Goal: Task Accomplishment & Management: Manage account settings

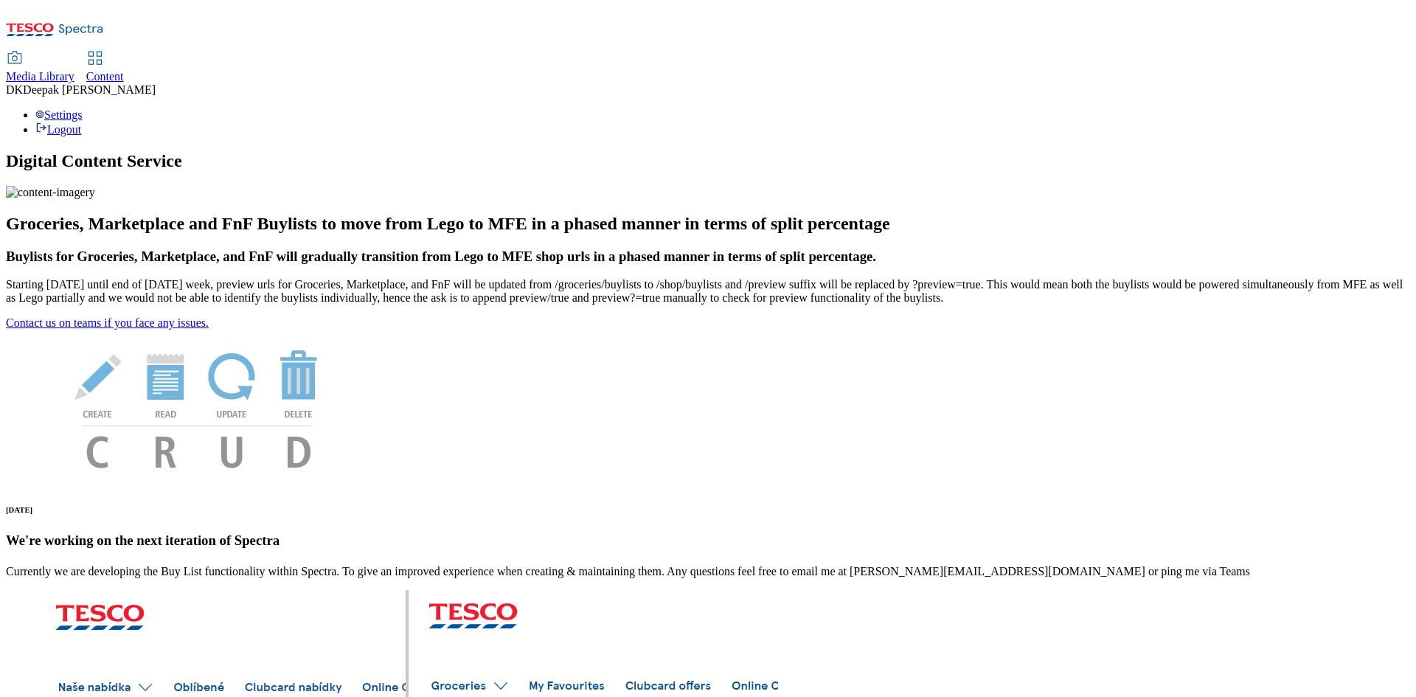
click at [124, 52] on link "Content" at bounding box center [105, 67] width 38 height 31
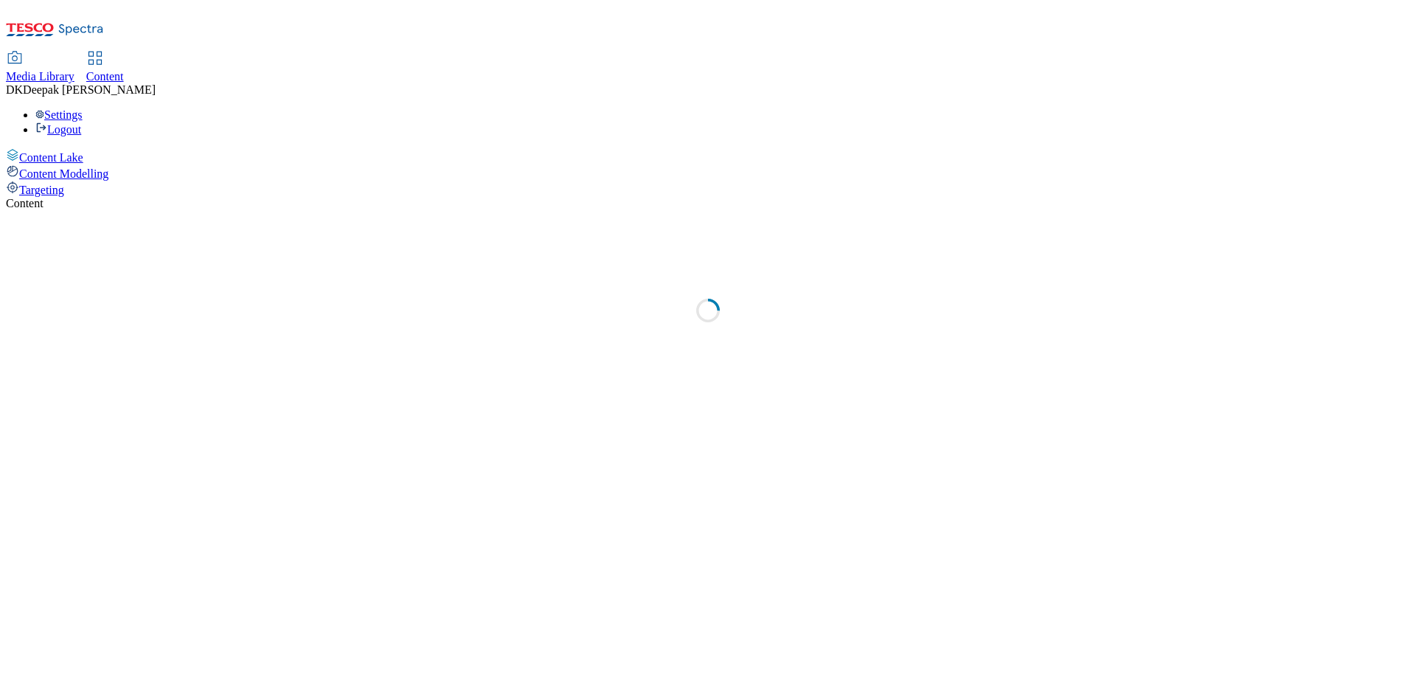
select select "ghs-[GEOGRAPHIC_DATA]"
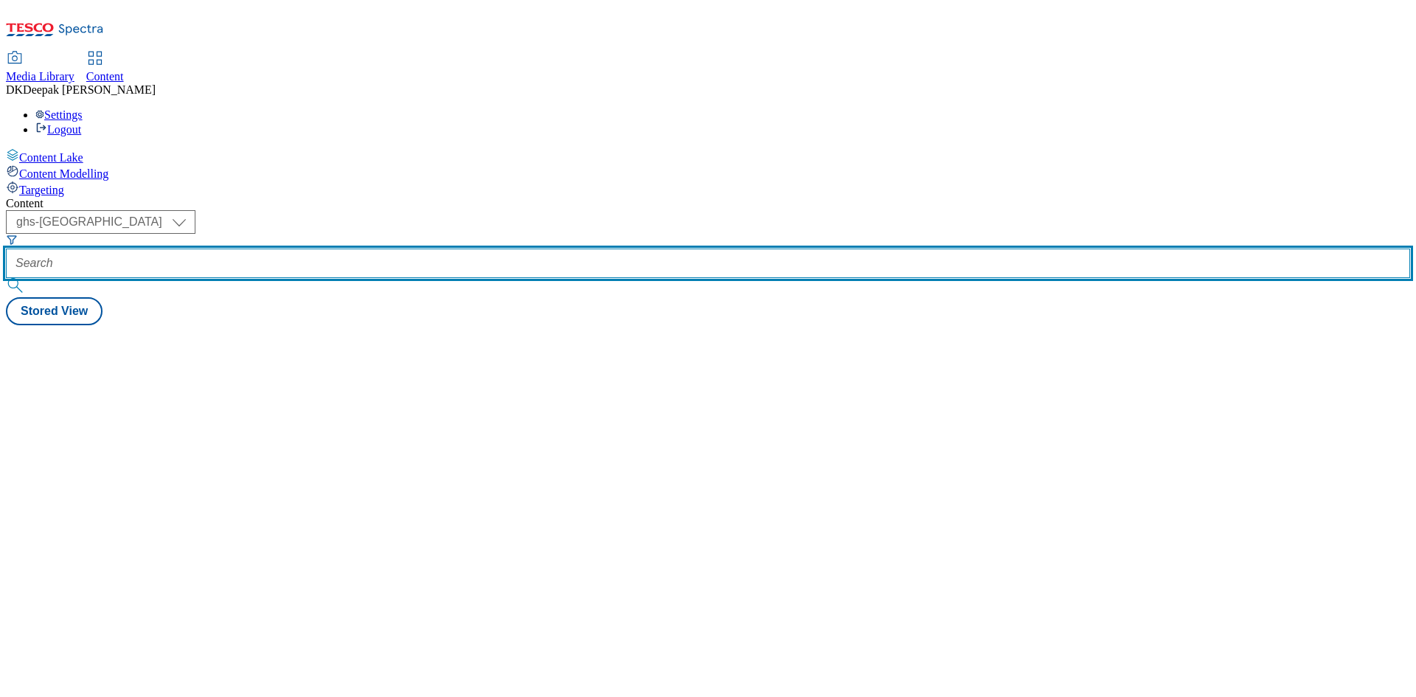
click at [336, 248] on input "text" at bounding box center [708, 262] width 1404 height 29
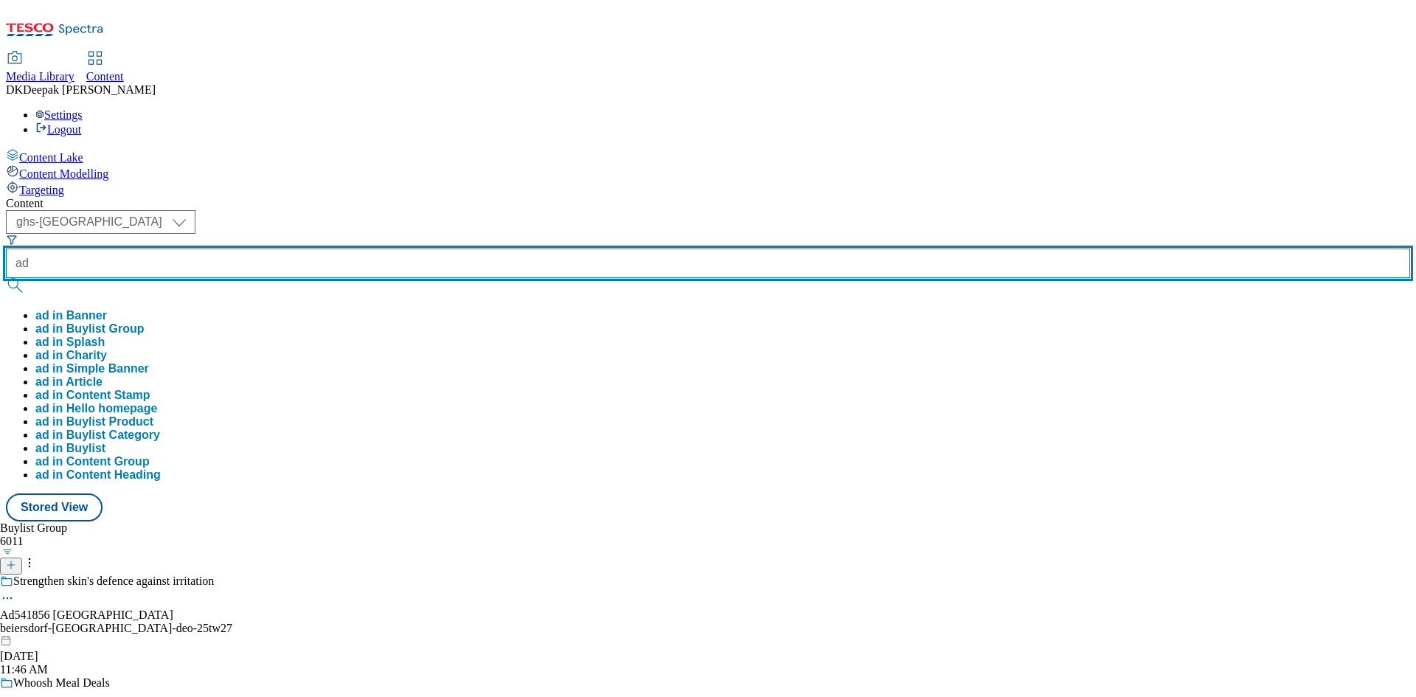
paste input "541779"
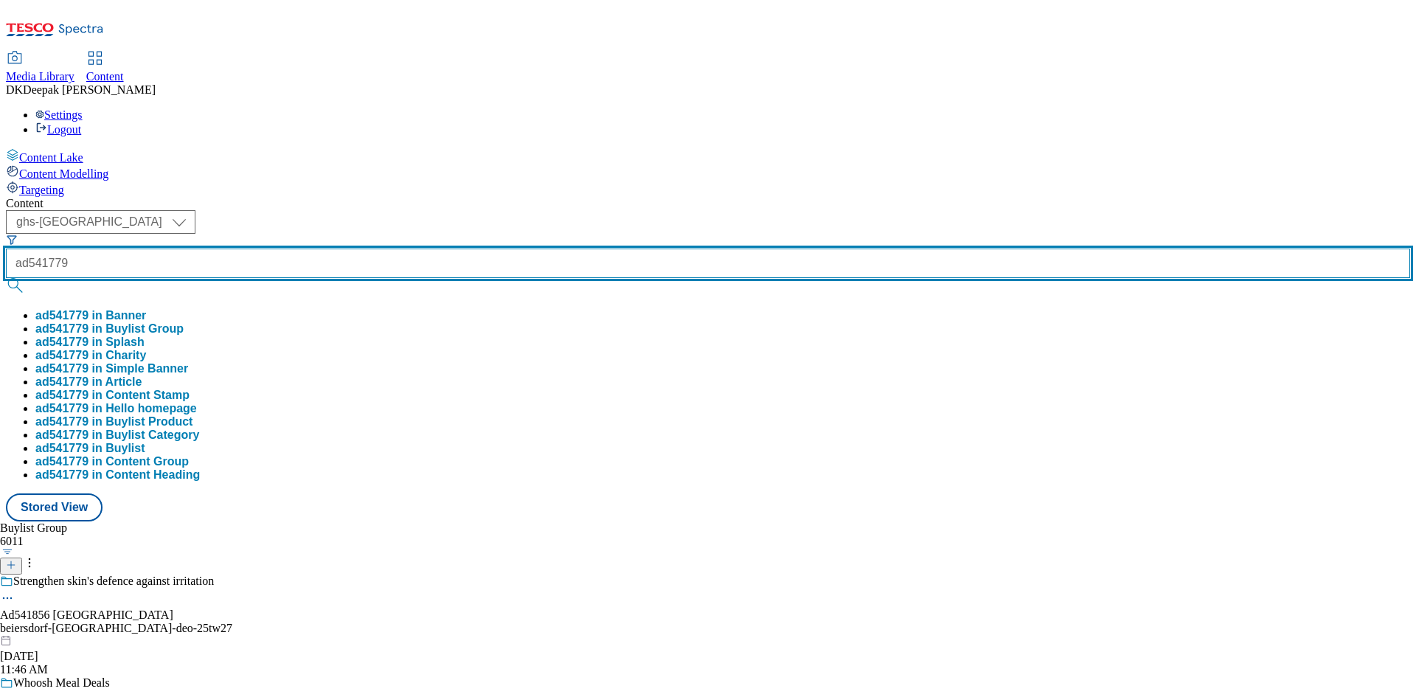
type input "ad541779"
click at [6, 278] on button "submit" at bounding box center [16, 285] width 21 height 15
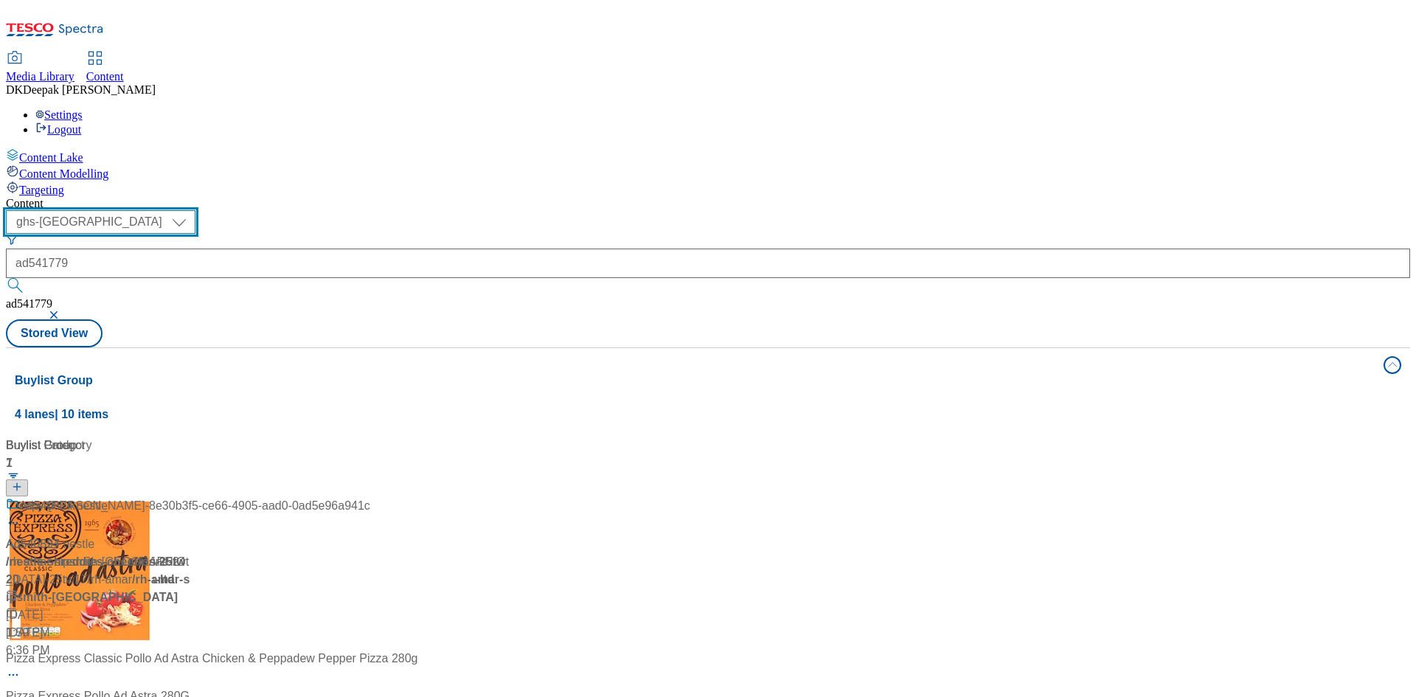
click at [195, 210] on select "ghs-roi ghs-[GEOGRAPHIC_DATA]" at bounding box center [100, 222] width 189 height 24
select select "ghs-roi"
click at [192, 210] on select "ghs-roi ghs-[GEOGRAPHIC_DATA]" at bounding box center [100, 222] width 189 height 24
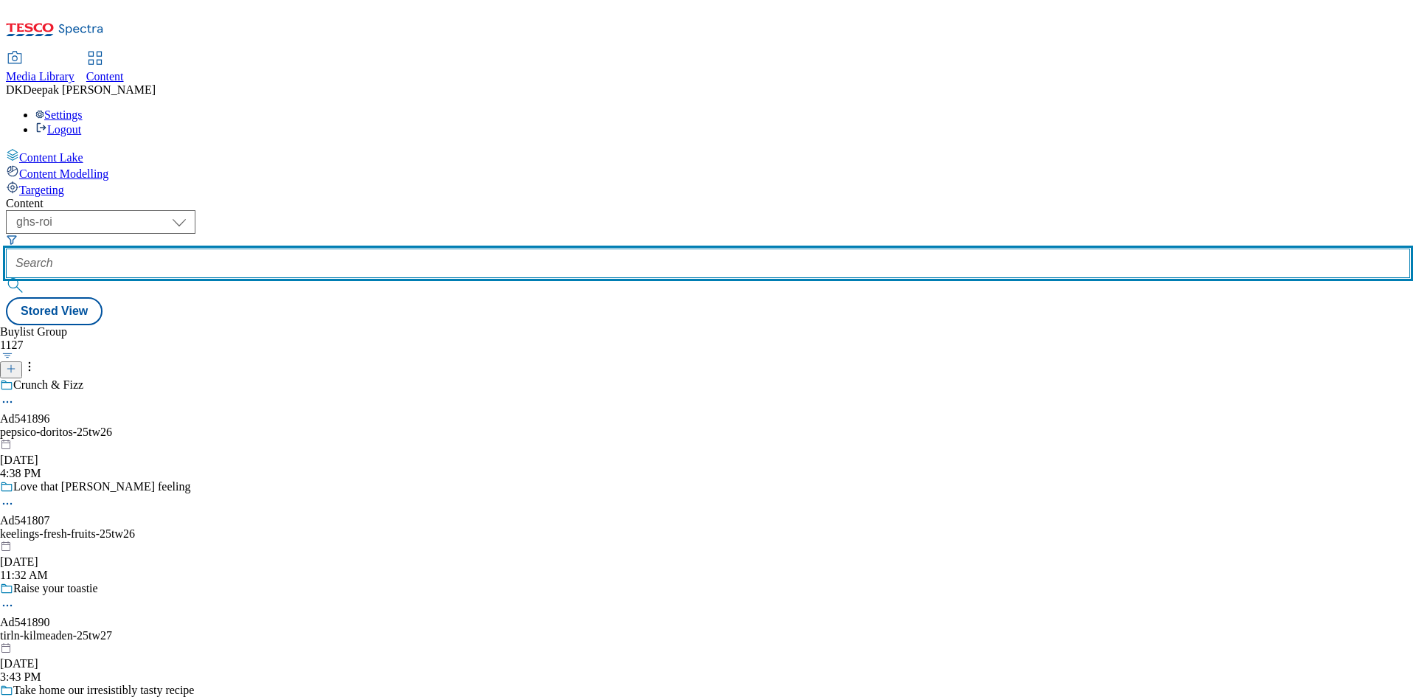
click at [362, 248] on input "text" at bounding box center [708, 262] width 1404 height 29
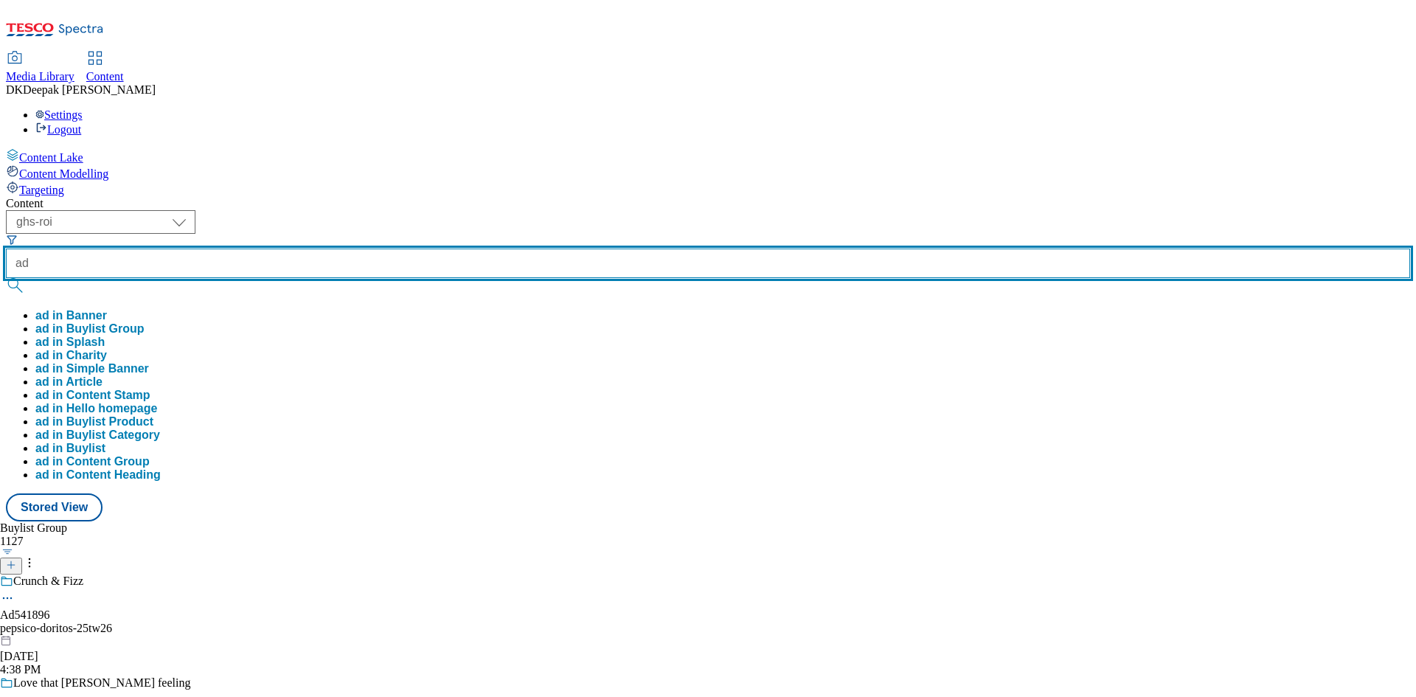
paste input "541779"
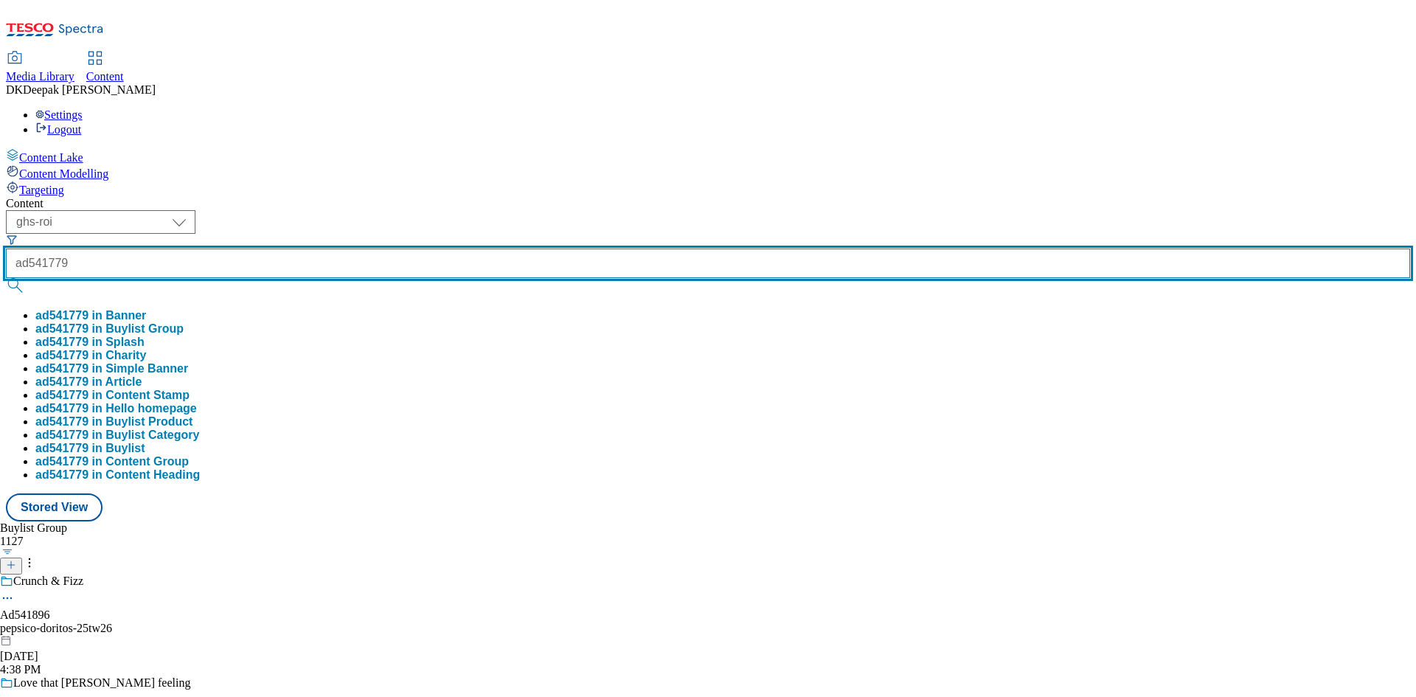
type input "ad541779"
click at [6, 278] on button "submit" at bounding box center [16, 285] width 21 height 15
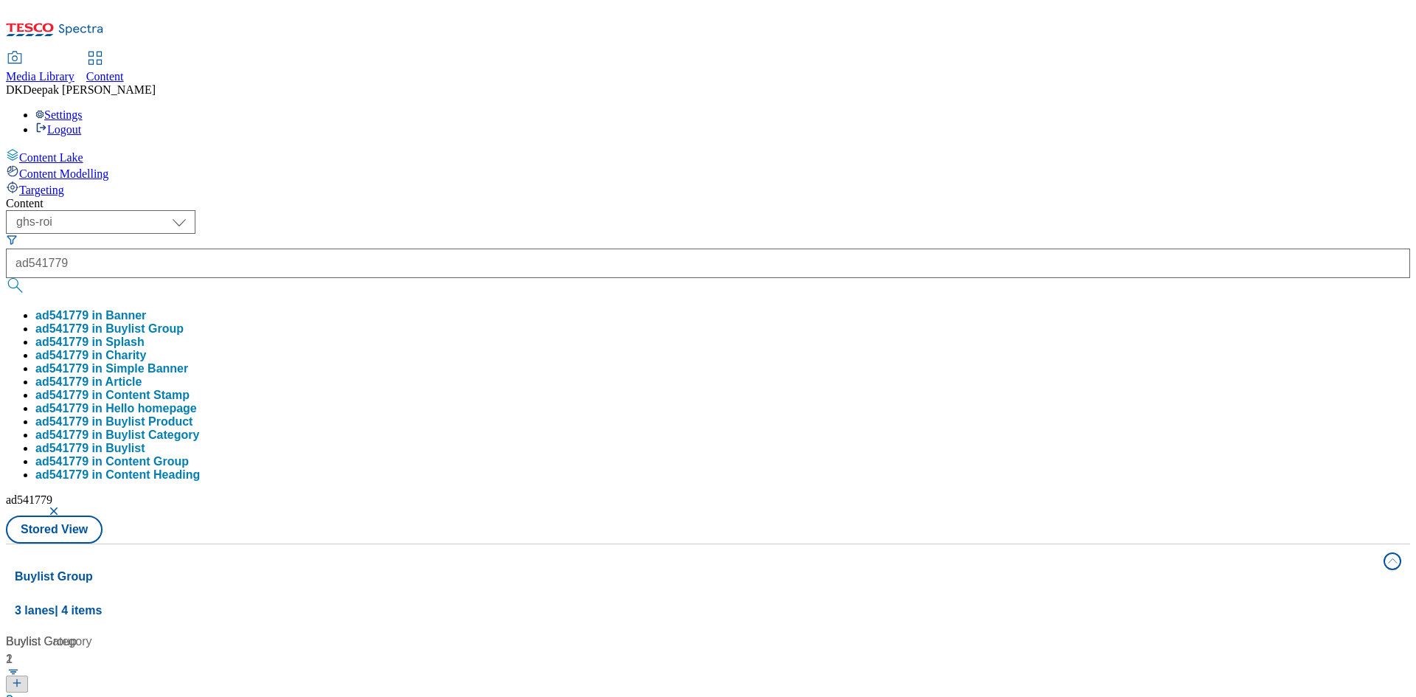
drag, startPoint x: 274, startPoint y: 532, endPoint x: 280, endPoint y: 526, distance: 8.9
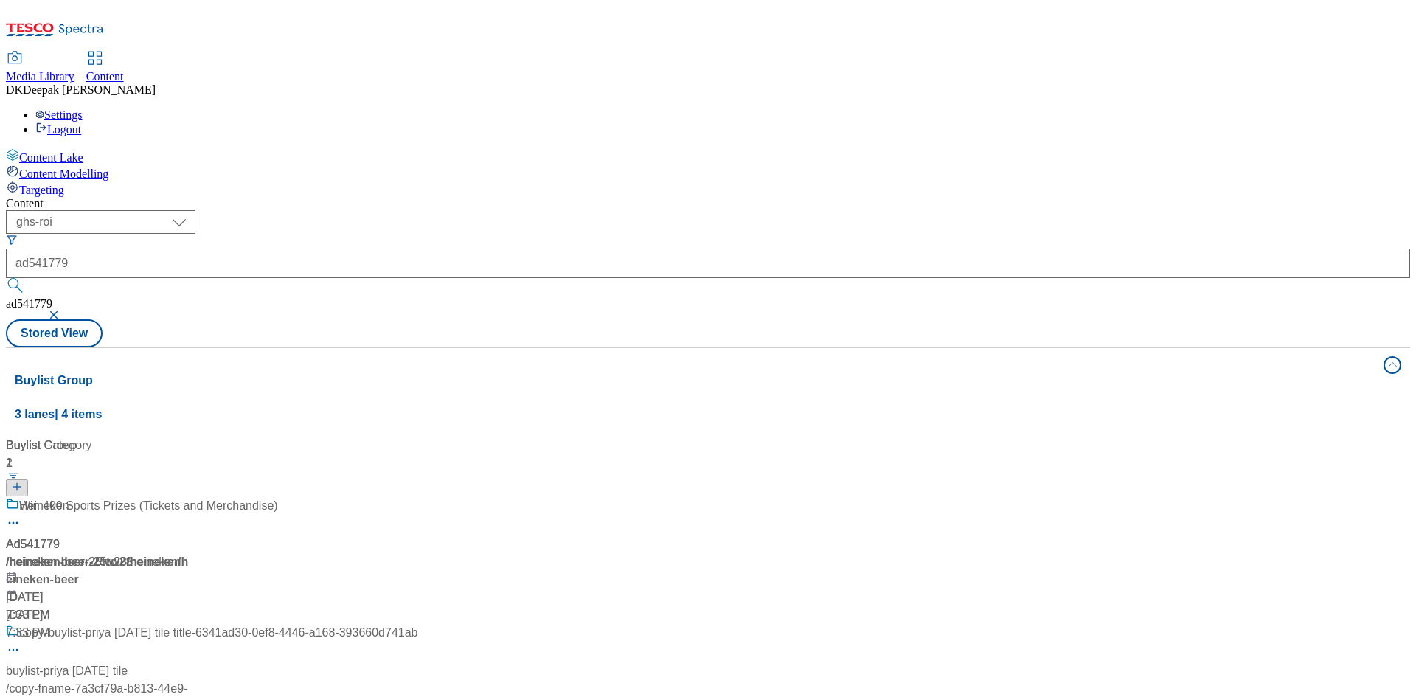
click at [372, 497] on div "Ad541779 / heineken-beer-25tw28 / heineken [DATE] 7:33 PM" at bounding box center [211, 560] width 411 height 127
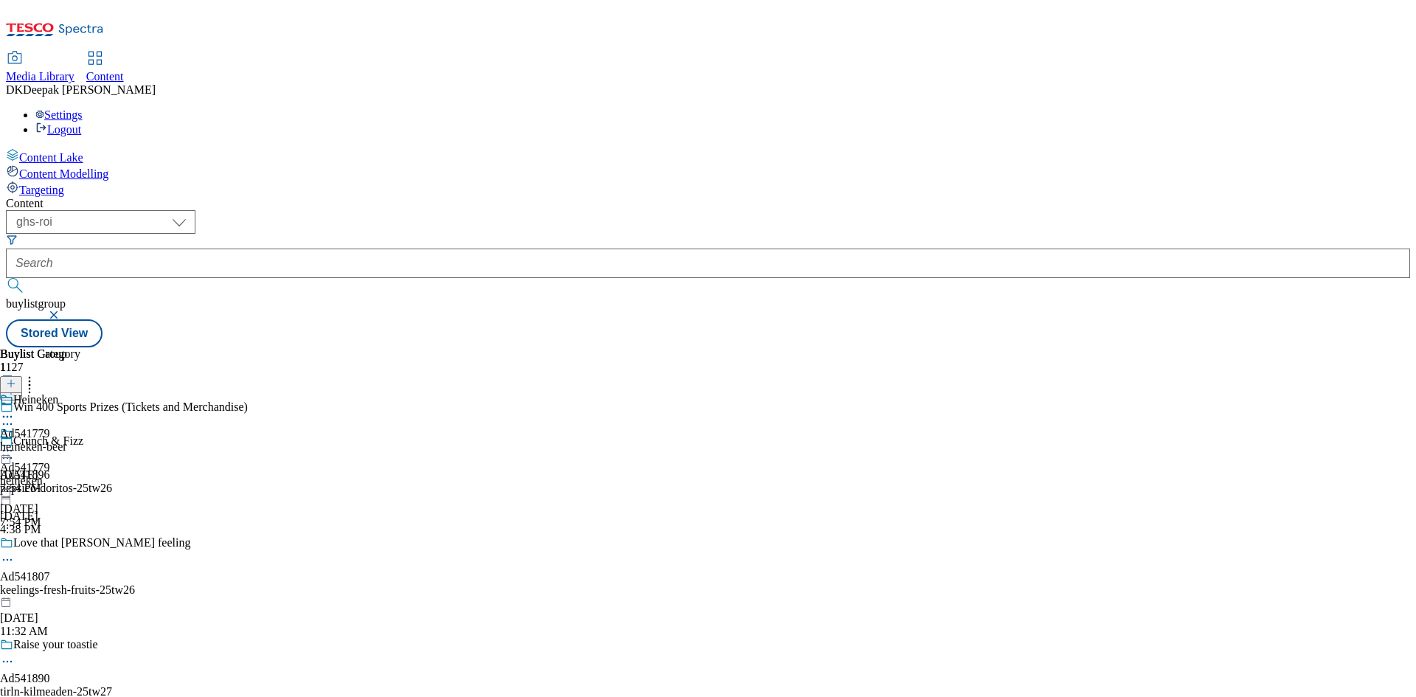
click at [15, 417] on icon at bounding box center [7, 424] width 15 height 15
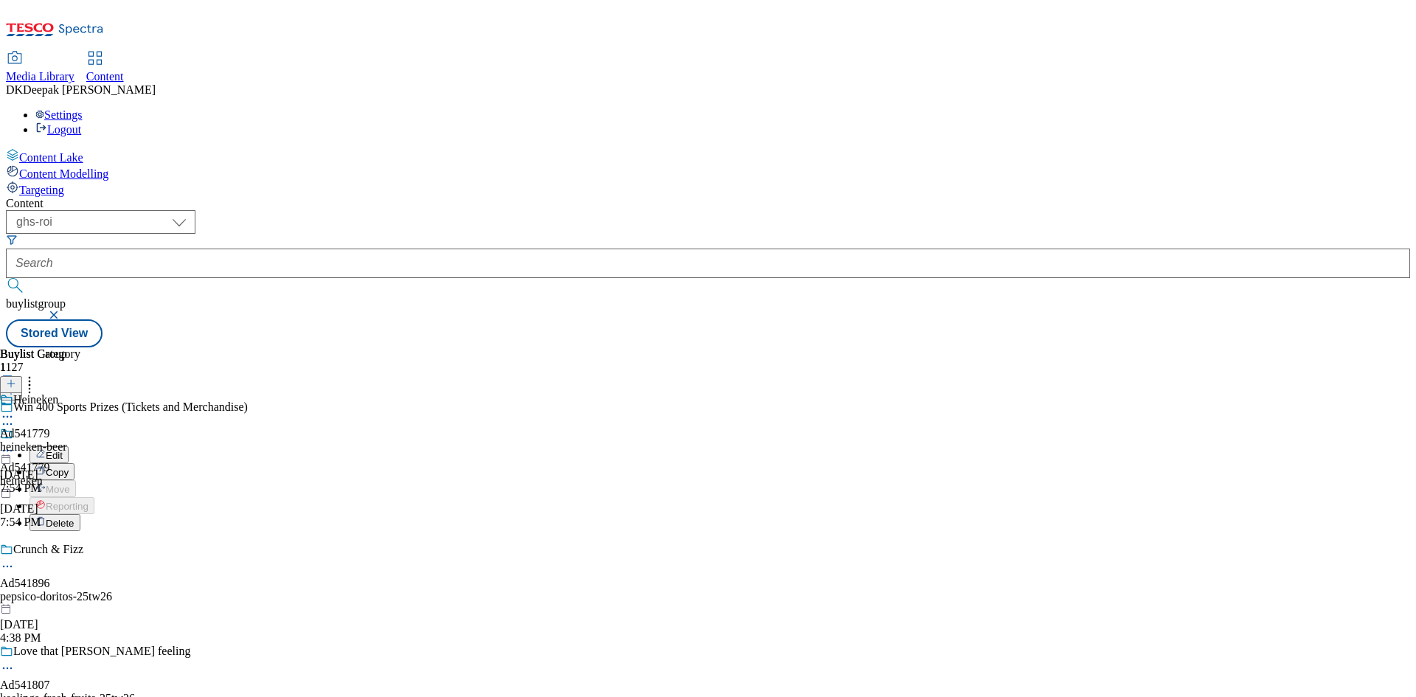
click at [248, 446] on li "Edit" at bounding box center [138, 454] width 218 height 17
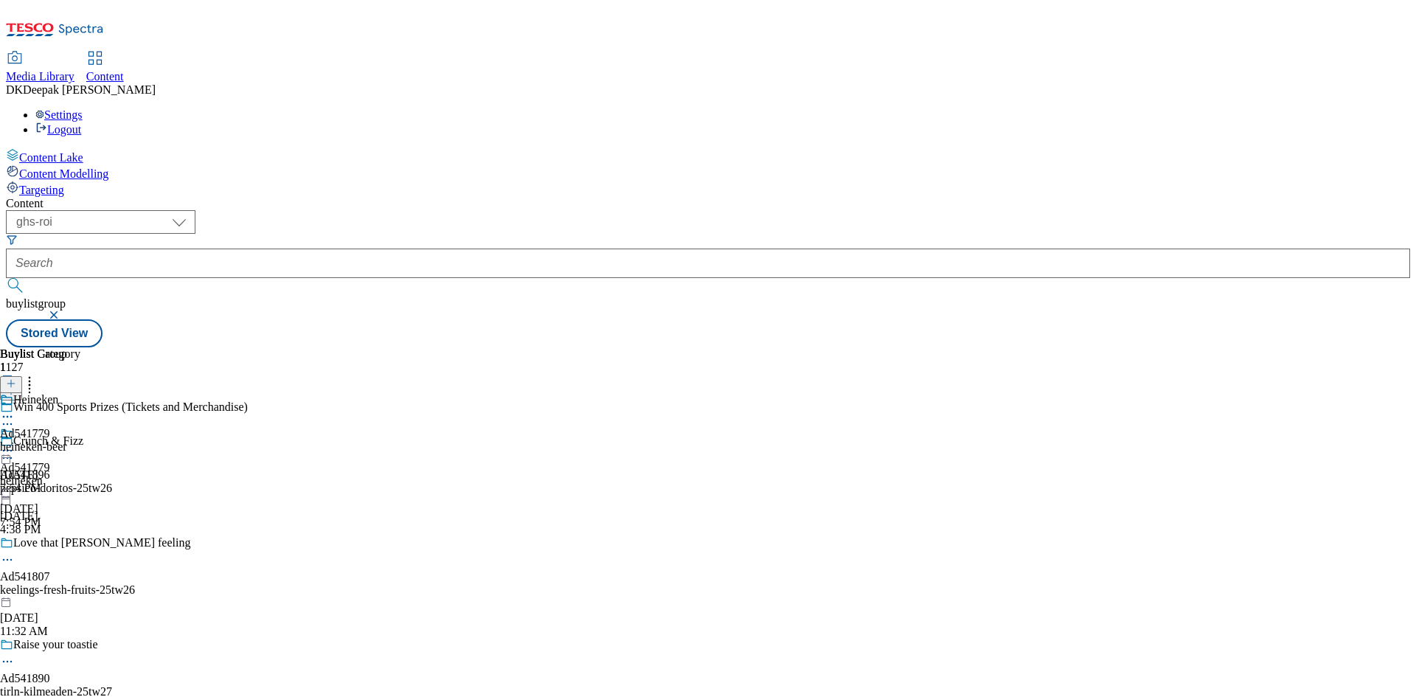
click at [15, 417] on icon at bounding box center [7, 424] width 15 height 15
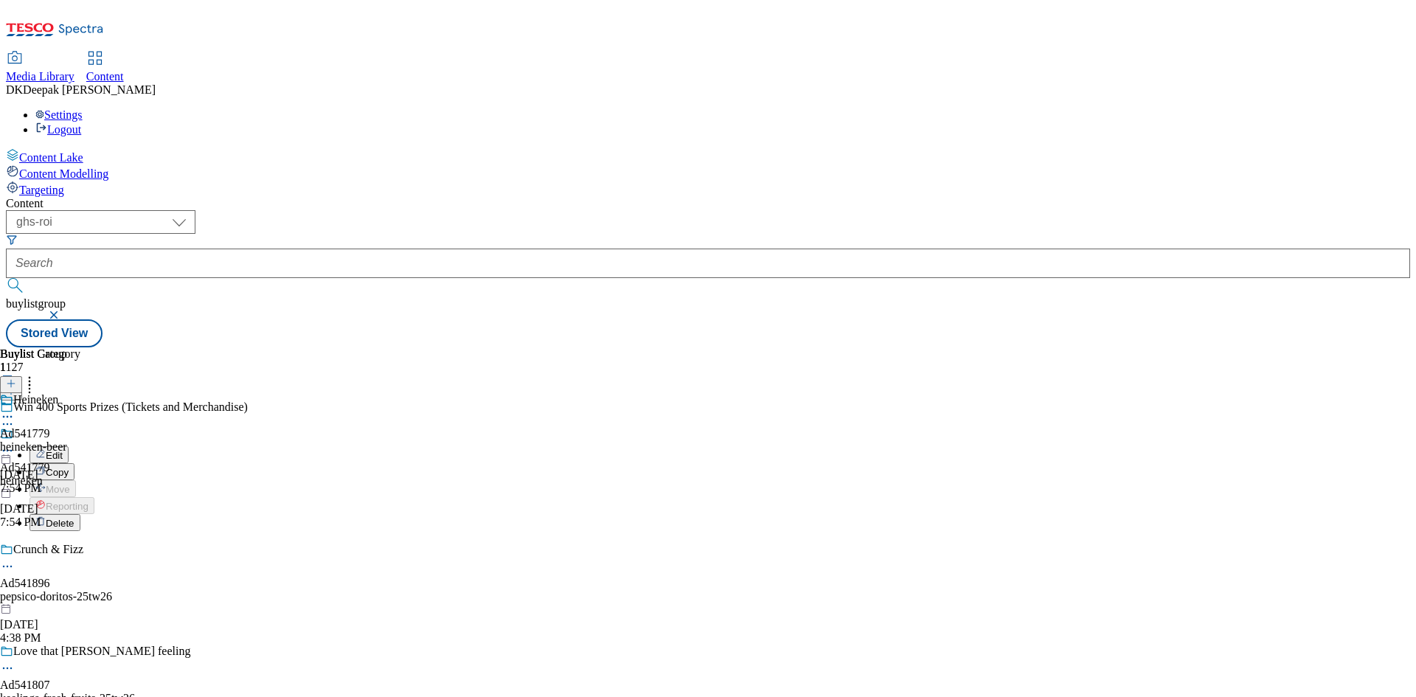
click at [69, 446] on button "Edit" at bounding box center [48, 454] width 39 height 17
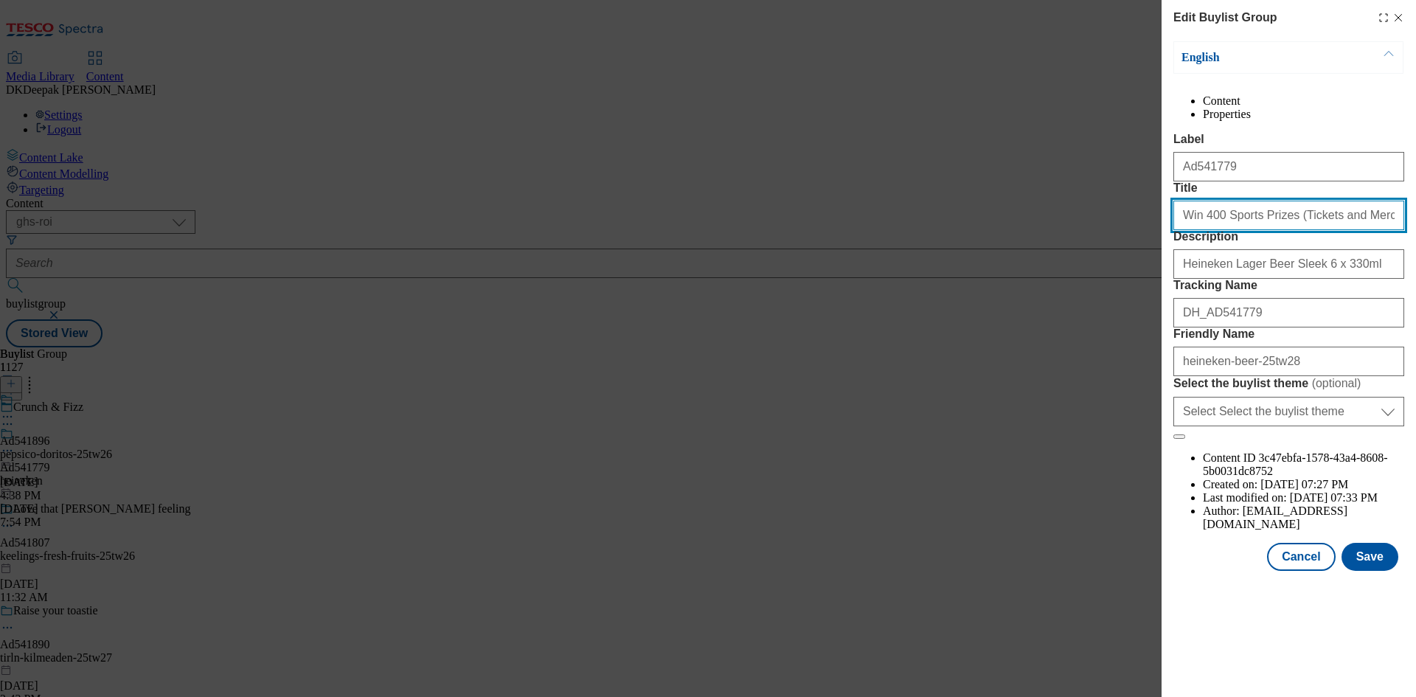
click at [1263, 230] on input "Win 400 Sports Prizes (Tickets and Merchandise)" at bounding box center [1288, 215] width 231 height 29
paste input "To the sports that bring us together"
type input "To the sports that bring us together"
click at [1380, 571] on button "Save" at bounding box center [1369, 557] width 57 height 28
